Goal: Transaction & Acquisition: Purchase product/service

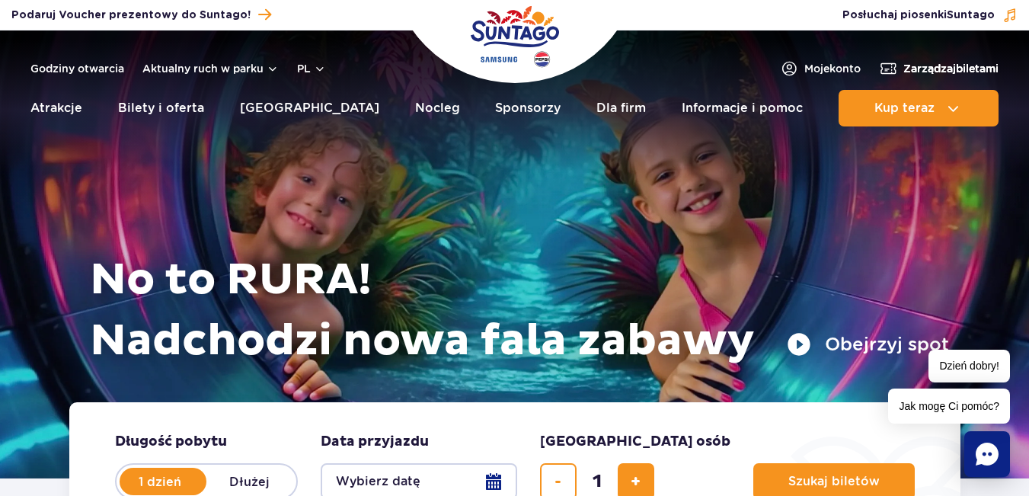
click at [903, 67] on span "Zarządzaj biletami" at bounding box center [950, 68] width 95 height 15
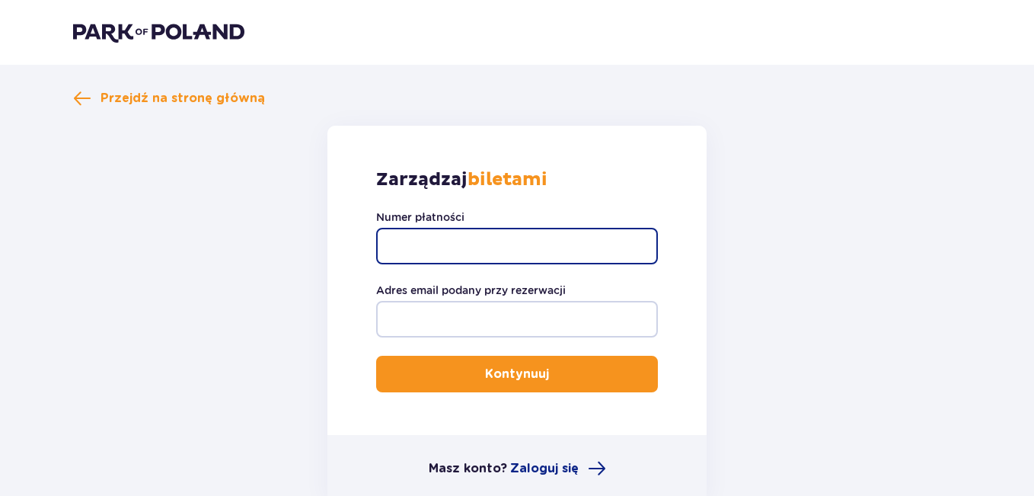
click at [516, 249] on input "Numer płatności" at bounding box center [517, 246] width 282 height 37
paste input "TR-VRC-J7VDMVX"
type input "TR-VRC-J7VDMVX"
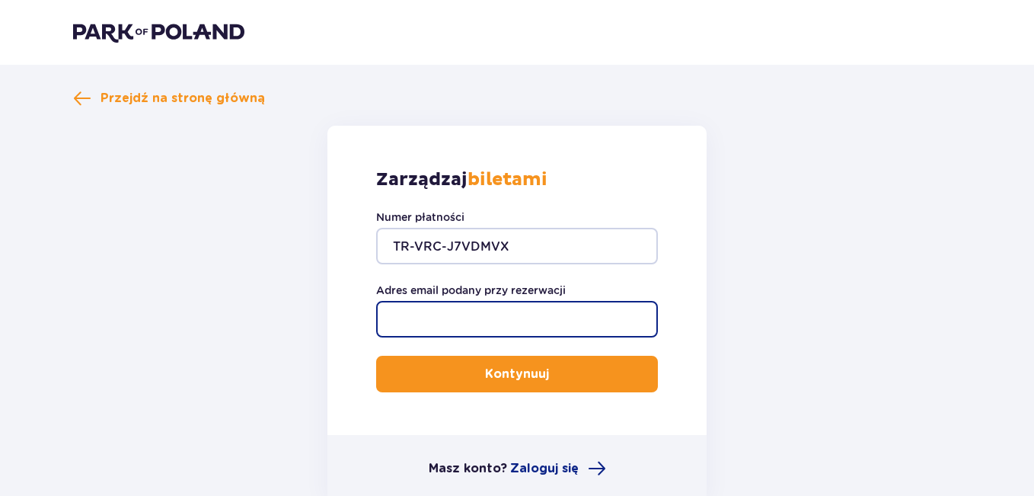
click at [522, 318] on input "Adres email podany przy rezerwacji" at bounding box center [517, 319] width 282 height 37
type input "juliaaszczepaniak@gmail.com"
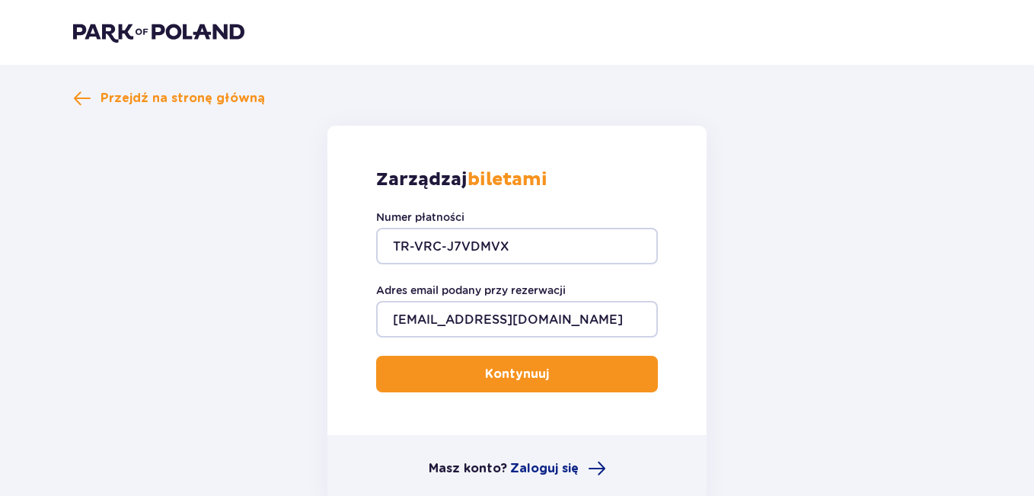
click at [564, 374] on button "Kontynuuj" at bounding box center [517, 374] width 282 height 37
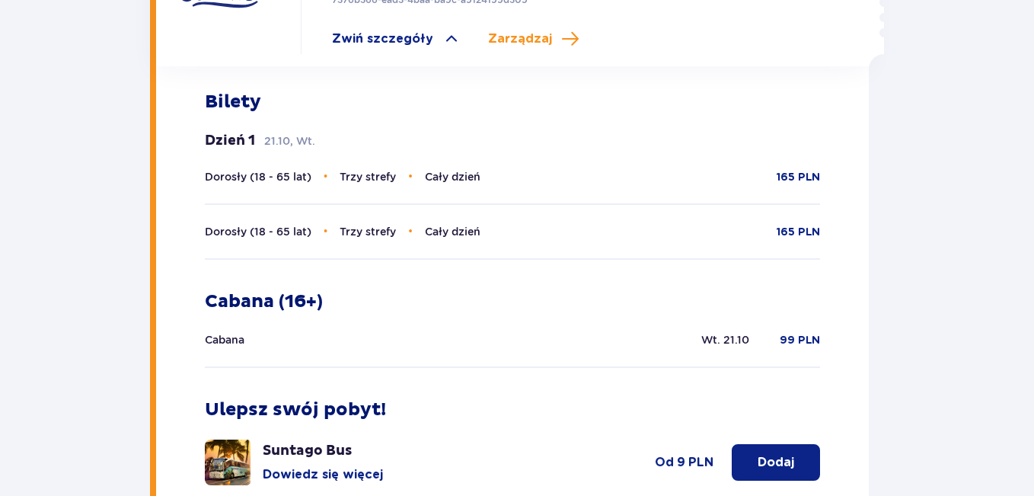
scroll to position [346, 0]
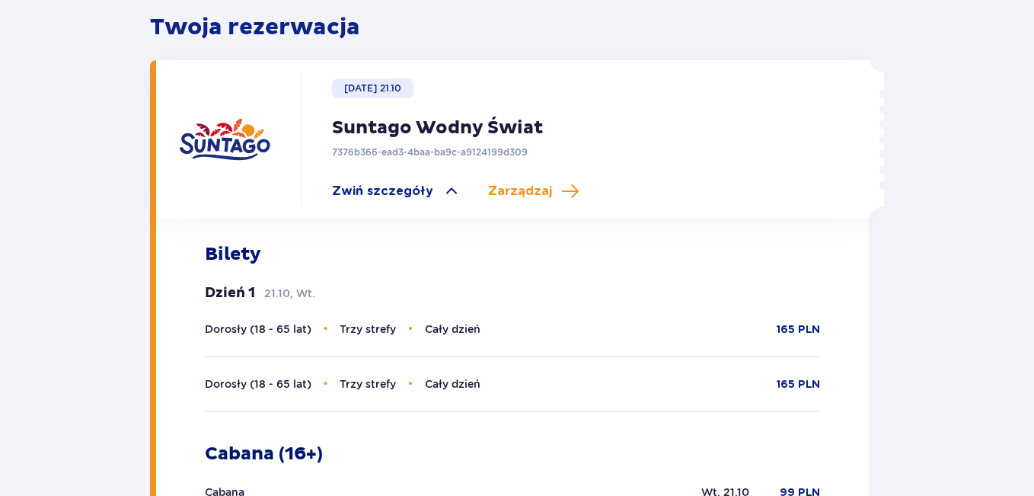
click at [214, 134] on img at bounding box center [224, 139] width 91 height 91
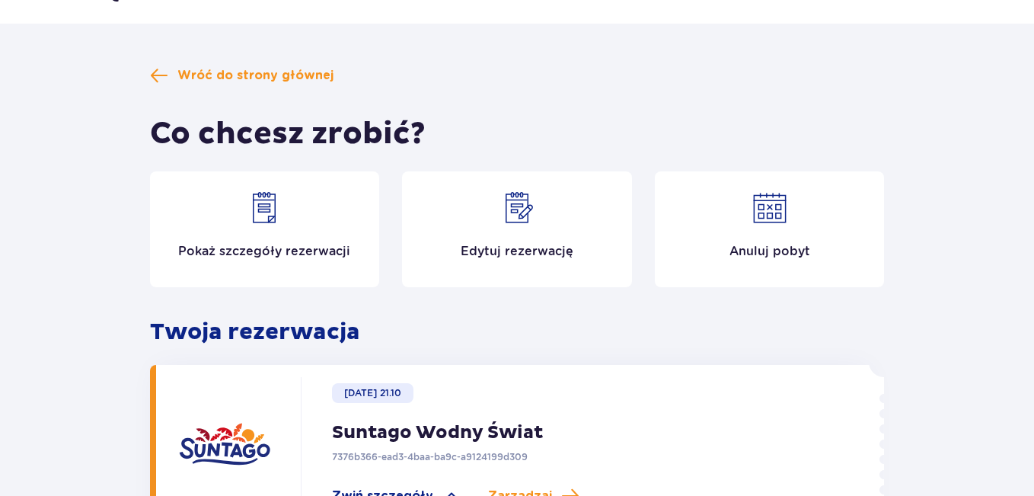
scroll to position [0, 0]
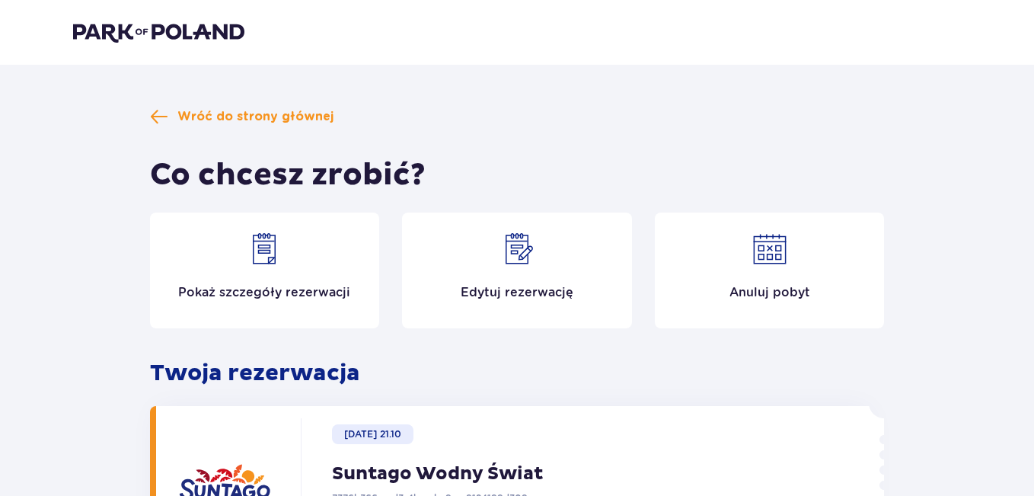
click at [302, 273] on div "Pokaż szczegóły rezerwacji" at bounding box center [265, 270] width 230 height 116
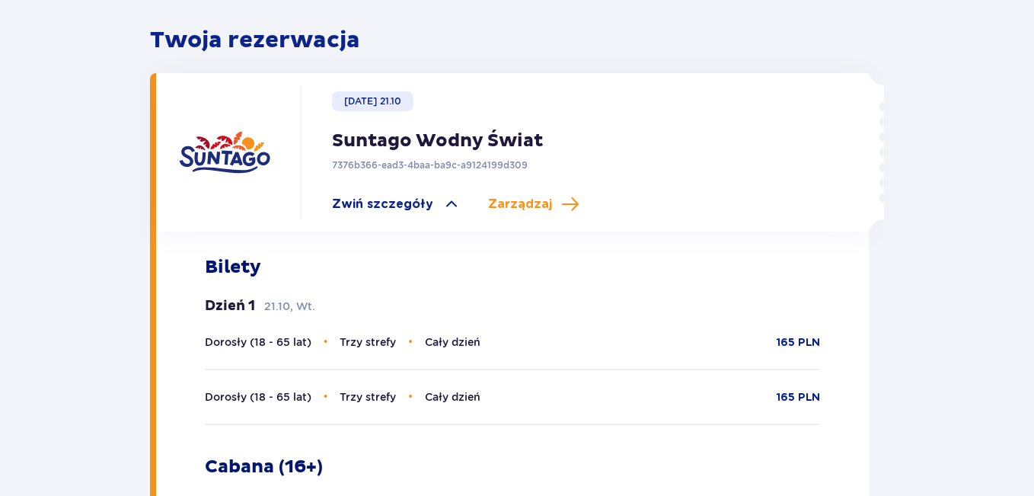
scroll to position [340, 0]
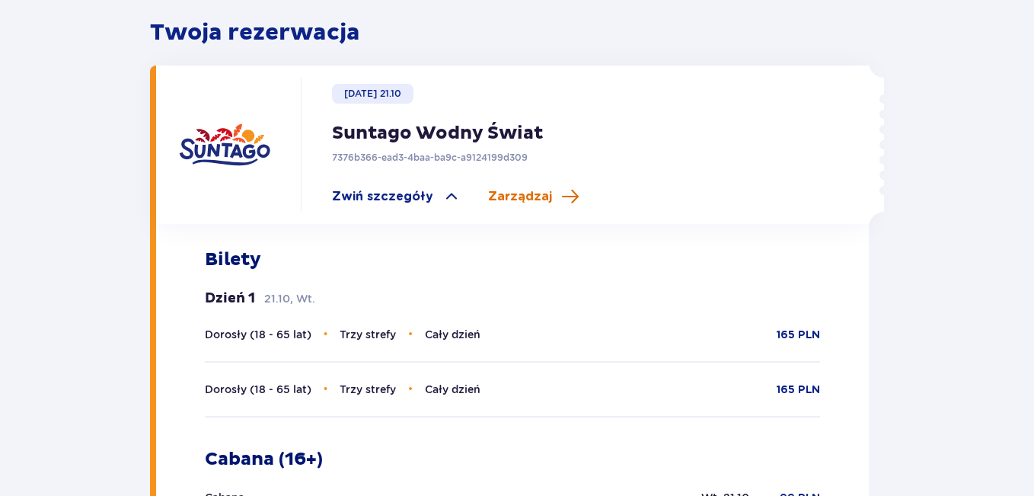
click at [488, 196] on span "Zarządzaj" at bounding box center [520, 196] width 64 height 17
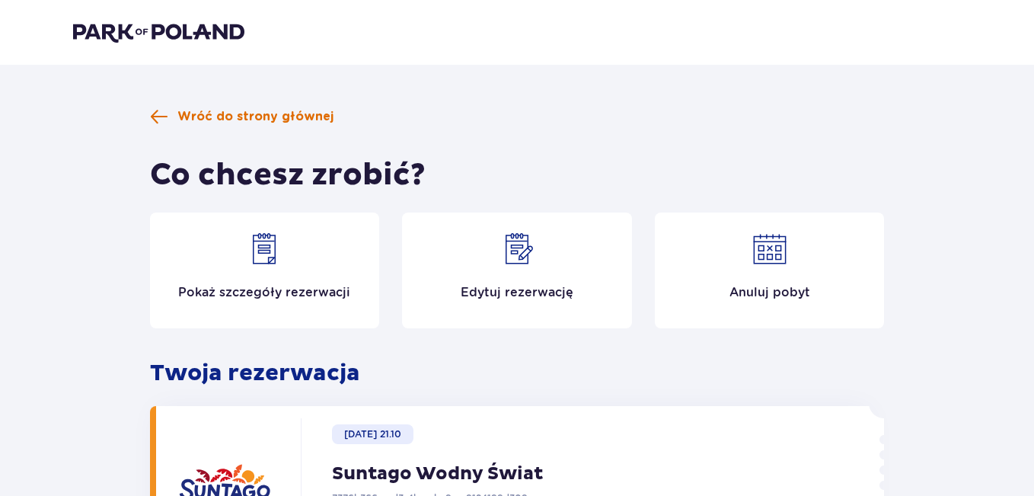
click at [182, 120] on span "Wróć do strony głównej" at bounding box center [255, 116] width 156 height 17
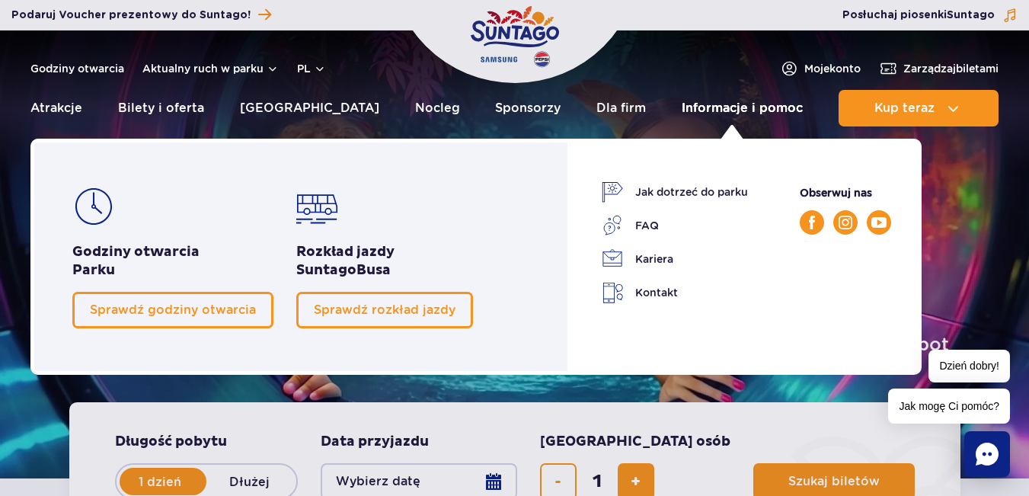
click at [717, 115] on link "Informacje i pomoc" at bounding box center [742, 108] width 121 height 37
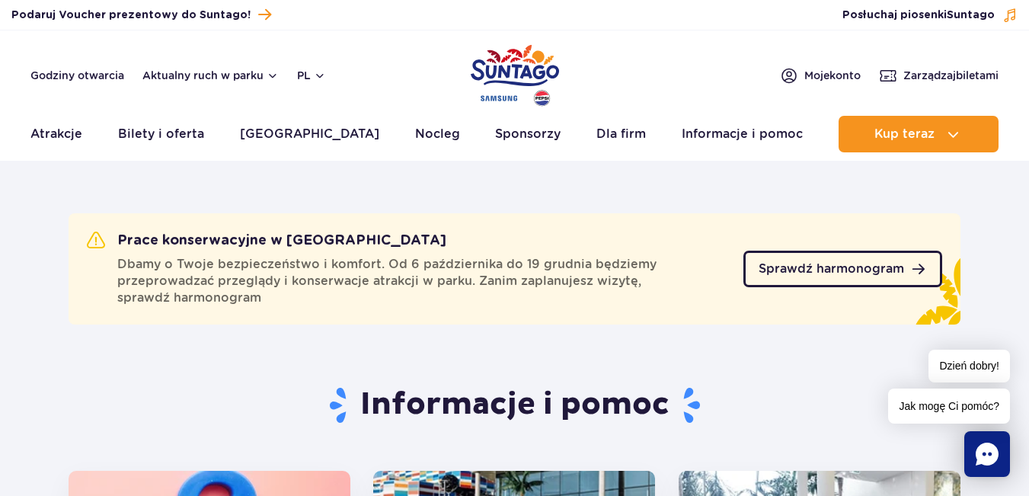
click at [810, 273] on span "Sprawdź harmonogram" at bounding box center [831, 269] width 145 height 12
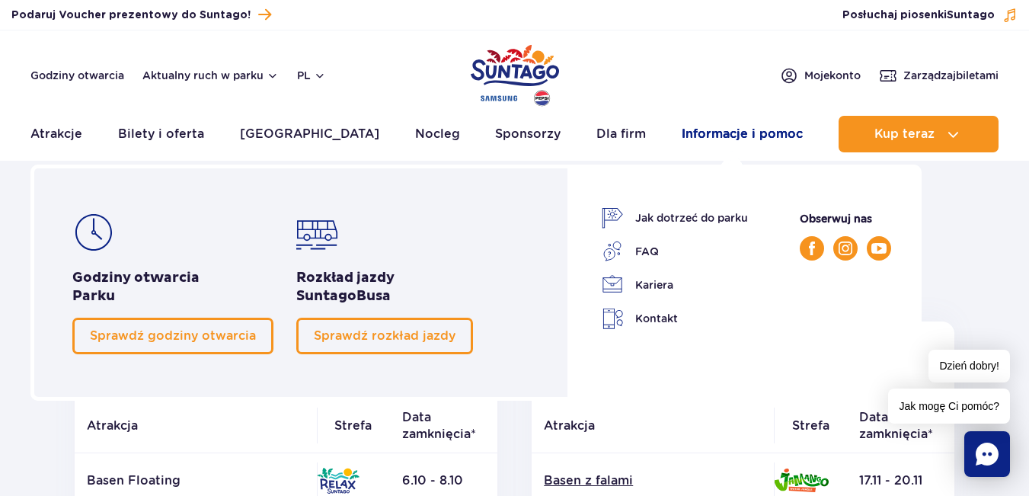
click at [765, 142] on link "Informacje i pomoc" at bounding box center [742, 134] width 121 height 37
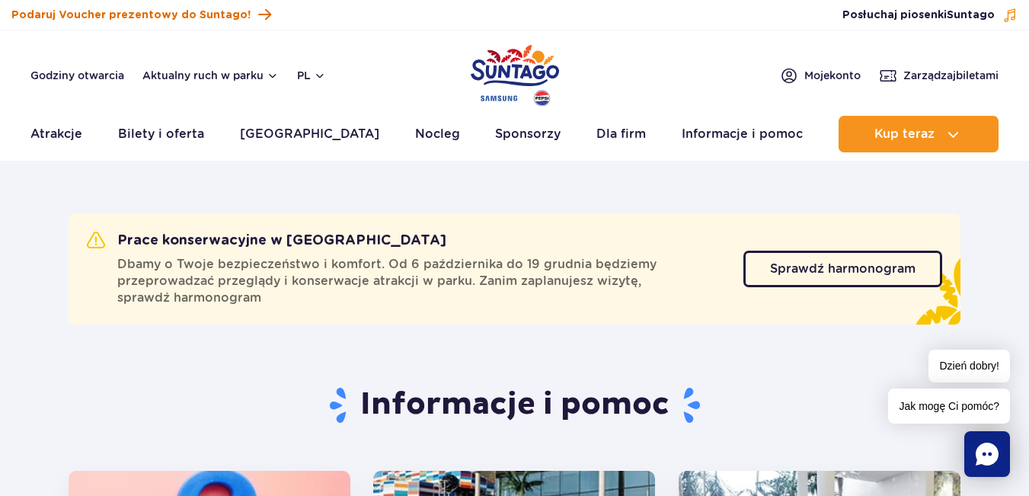
click at [222, 20] on span "Podaruj Voucher prezentowy do Suntago!" at bounding box center [130, 15] width 239 height 15
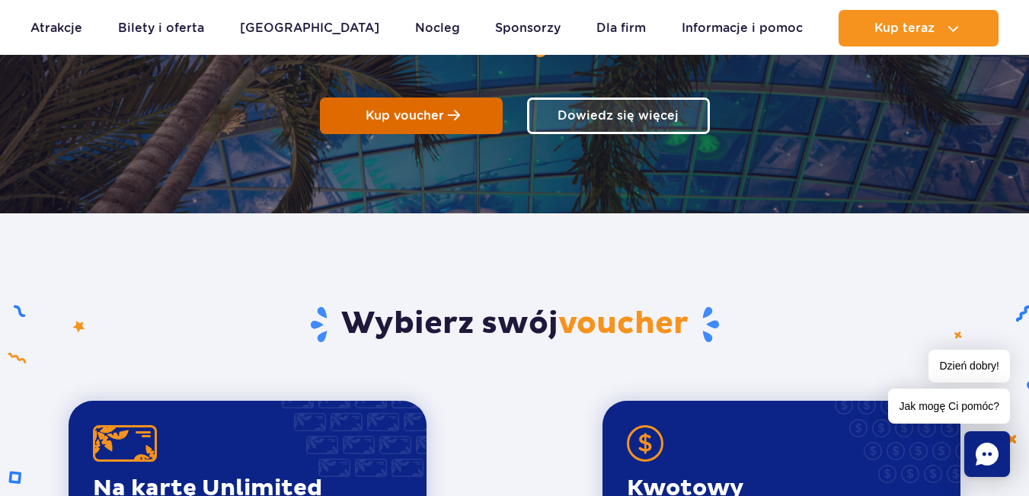
click at [375, 113] on span "Kup voucher" at bounding box center [405, 115] width 78 height 14
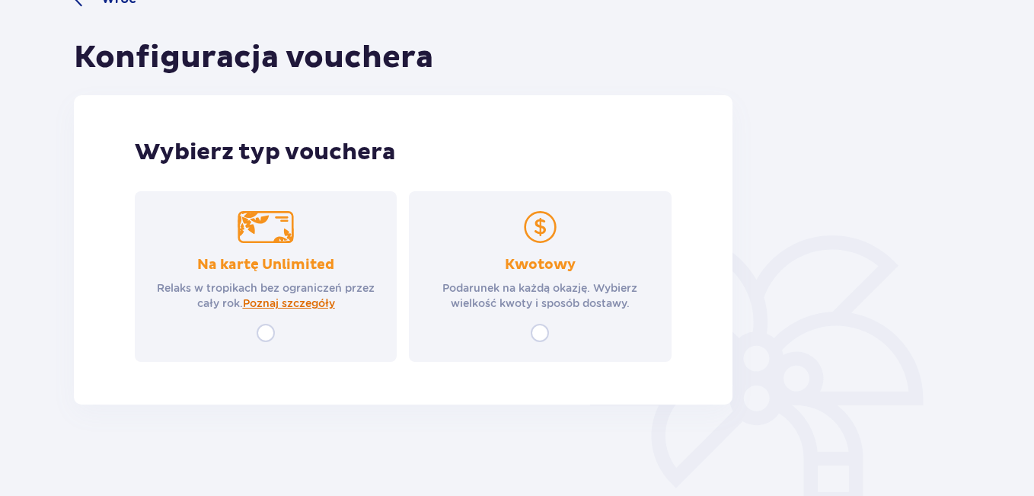
click at [298, 305] on span "Poznaj szczegóły" at bounding box center [289, 303] width 92 height 15
